Goal: Browse casually

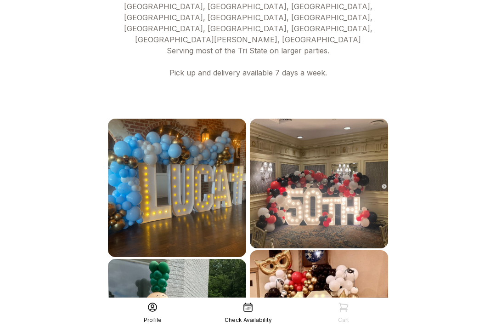
scroll to position [521, 0]
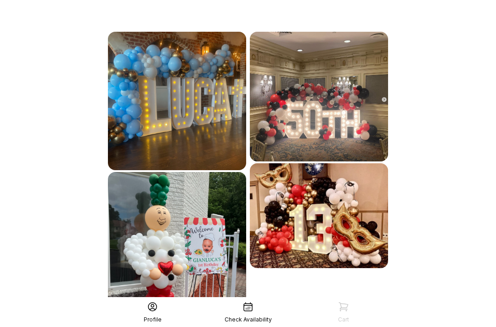
click at [332, 320] on div "See More" at bounding box center [248, 331] width 284 height 22
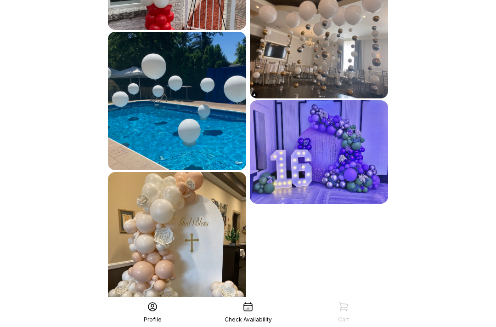
click at [352, 320] on div "See More" at bounding box center [248, 331] width 284 height 22
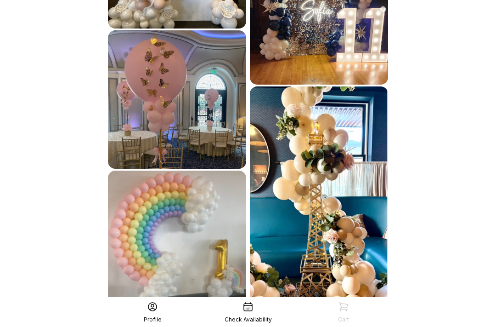
click at [349, 320] on div "See More" at bounding box center [248, 331] width 284 height 22
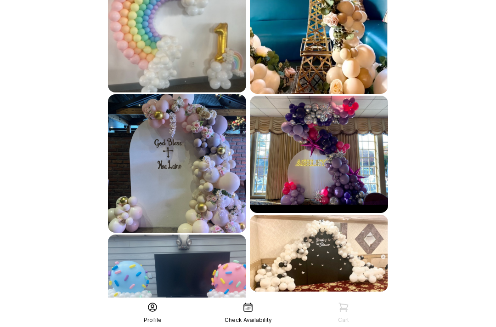
scroll to position [1362, 0]
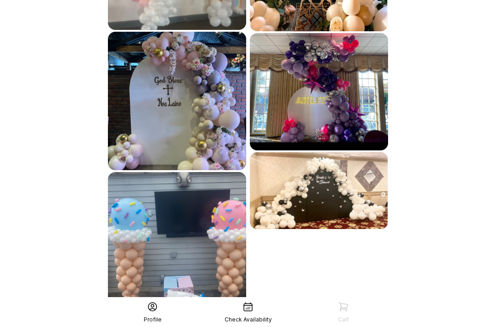
click at [350, 320] on div "See More" at bounding box center [248, 331] width 284 height 22
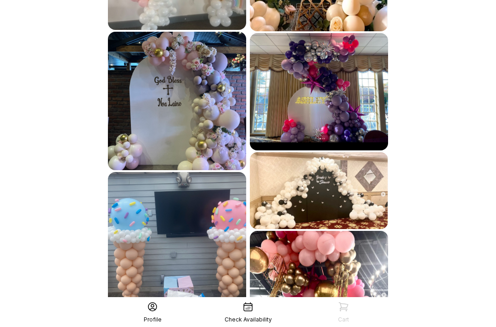
scroll to position [1362, 0]
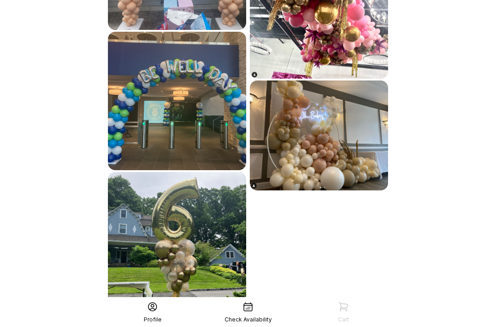
click at [356, 320] on div "See More" at bounding box center [248, 331] width 284 height 22
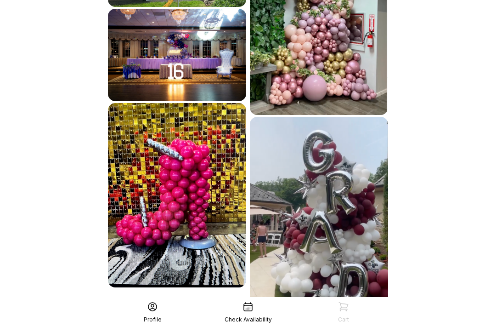
click at [354, 320] on div "See More" at bounding box center [248, 331] width 284 height 22
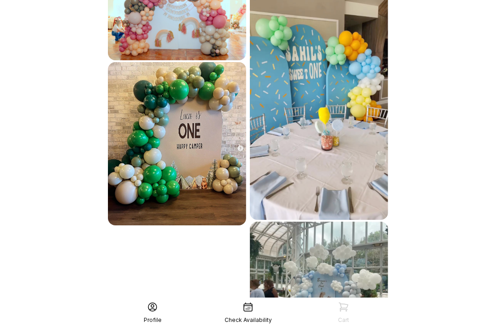
scroll to position [2282, 0]
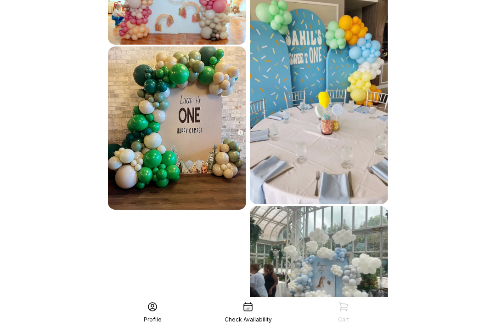
click at [361, 320] on div "See More" at bounding box center [248, 331] width 284 height 22
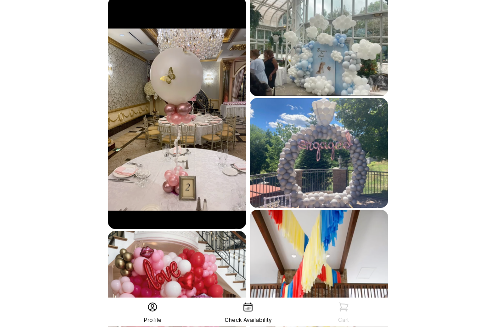
scroll to position [2507, 0]
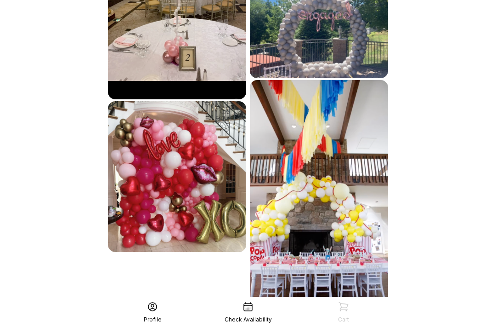
click at [363, 320] on div "See More" at bounding box center [248, 331] width 284 height 22
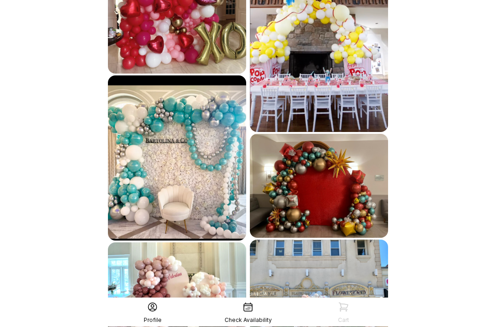
scroll to position [2854, 0]
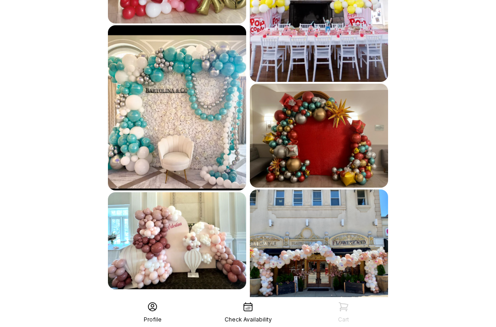
click at [364, 320] on div "See More" at bounding box center [248, 331] width 284 height 22
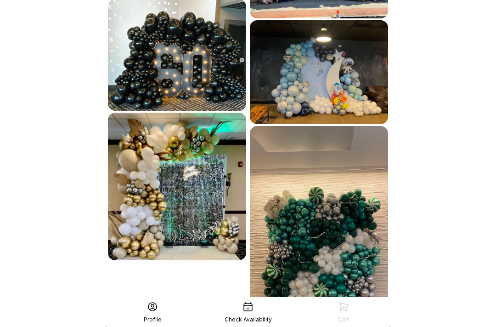
scroll to position [3146, 0]
click at [360, 320] on div "See More" at bounding box center [248, 331] width 284 height 22
click at [355, 320] on div "See More" at bounding box center [248, 331] width 284 height 22
click at [311, 320] on div "See More" at bounding box center [248, 331] width 284 height 22
click at [320, 320] on div "See More" at bounding box center [248, 331] width 284 height 22
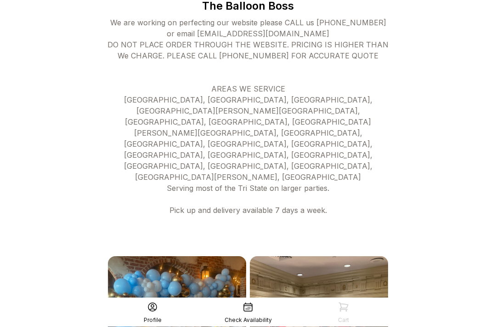
scroll to position [0, 0]
